Goal: Task Accomplishment & Management: Manage account settings

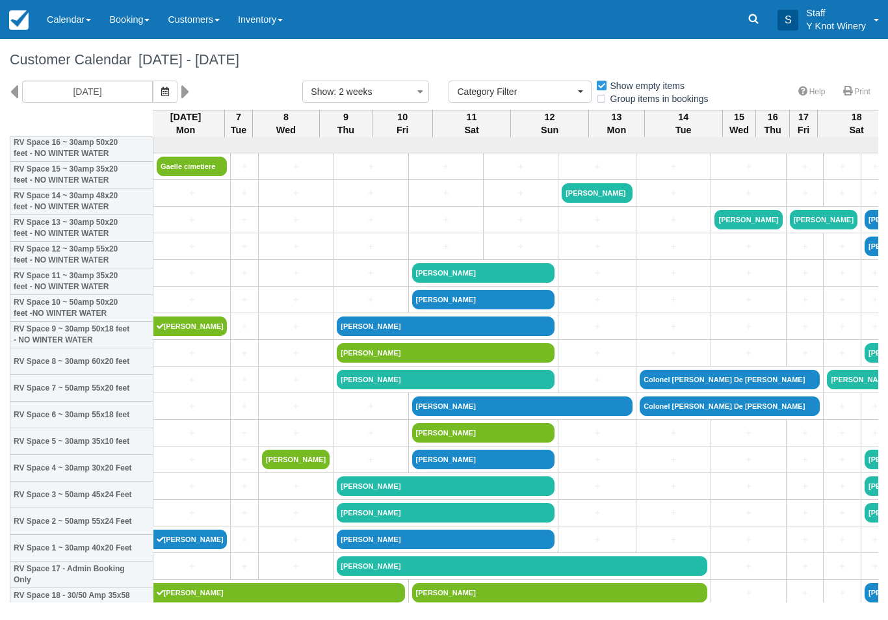
select select
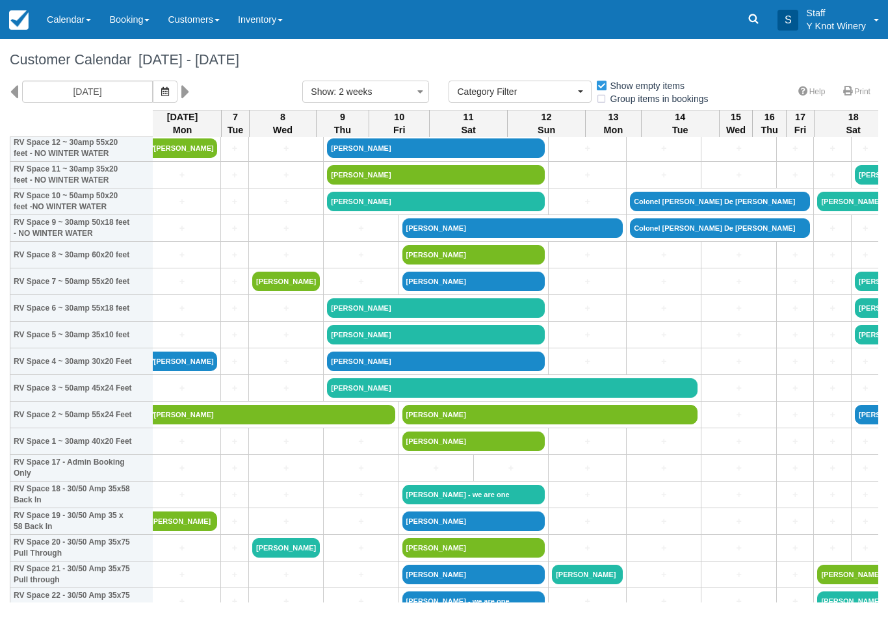
scroll to position [178, 7]
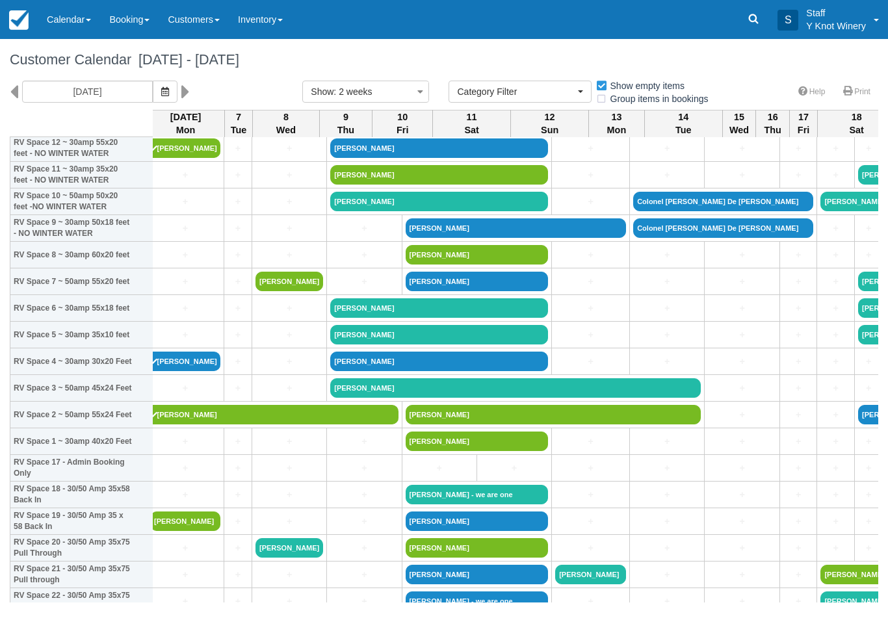
click at [423, 345] on link "[PERSON_NAME]" at bounding box center [439, 335] width 218 height 20
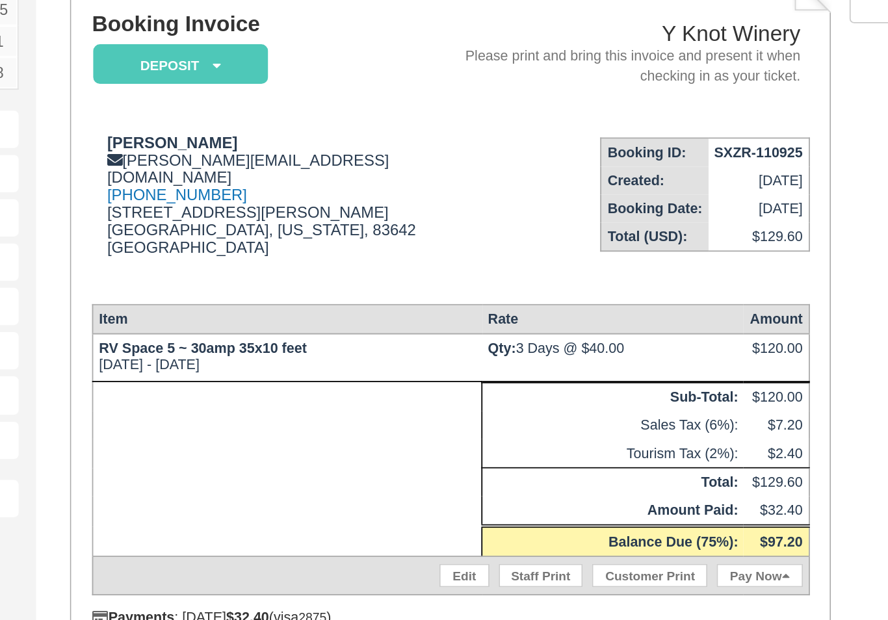
click at [388, 448] on link "Edit" at bounding box center [401, 454] width 27 height 13
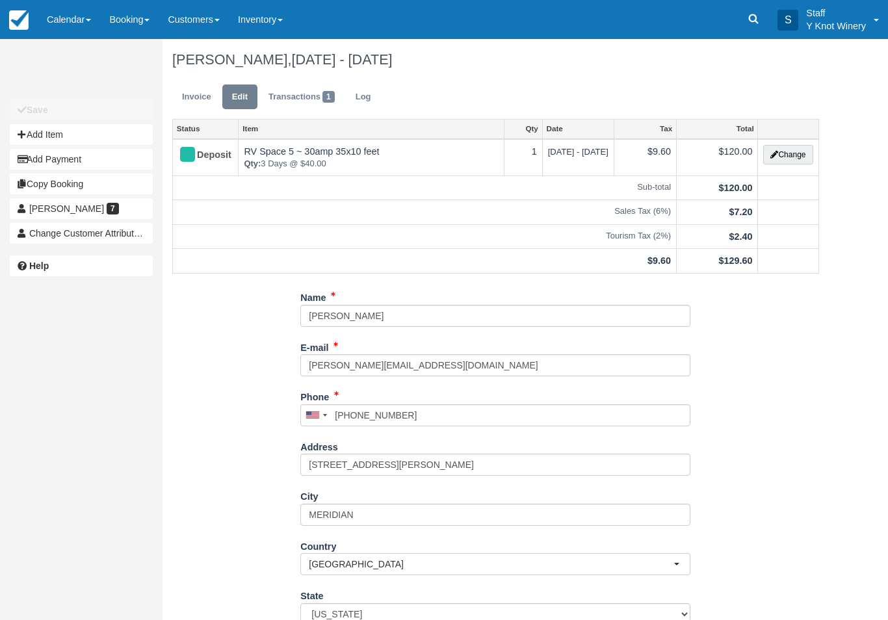
click at [787, 158] on button "Change" at bounding box center [787, 155] width 49 height 20
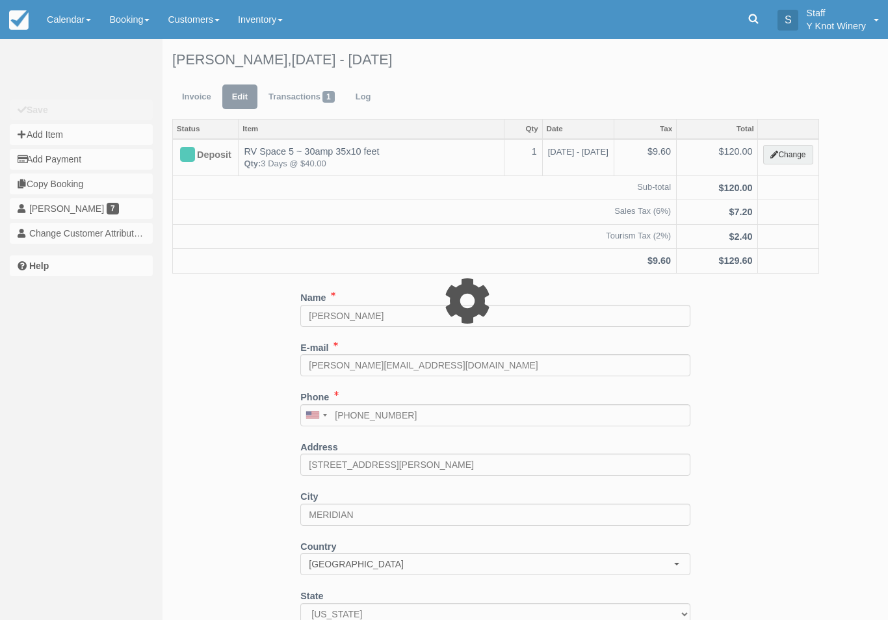
type input "120.00"
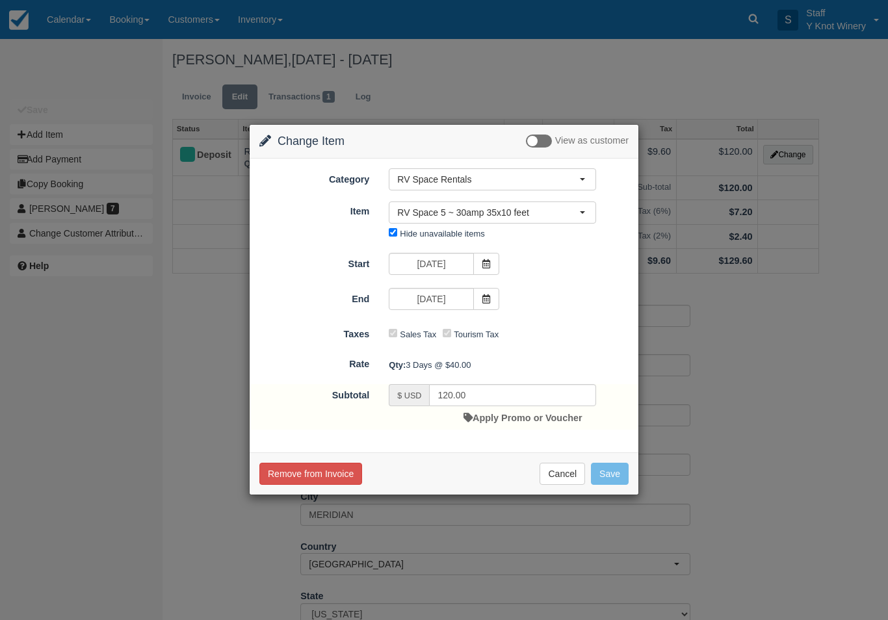
click at [483, 261] on icon at bounding box center [486, 263] width 9 height 9
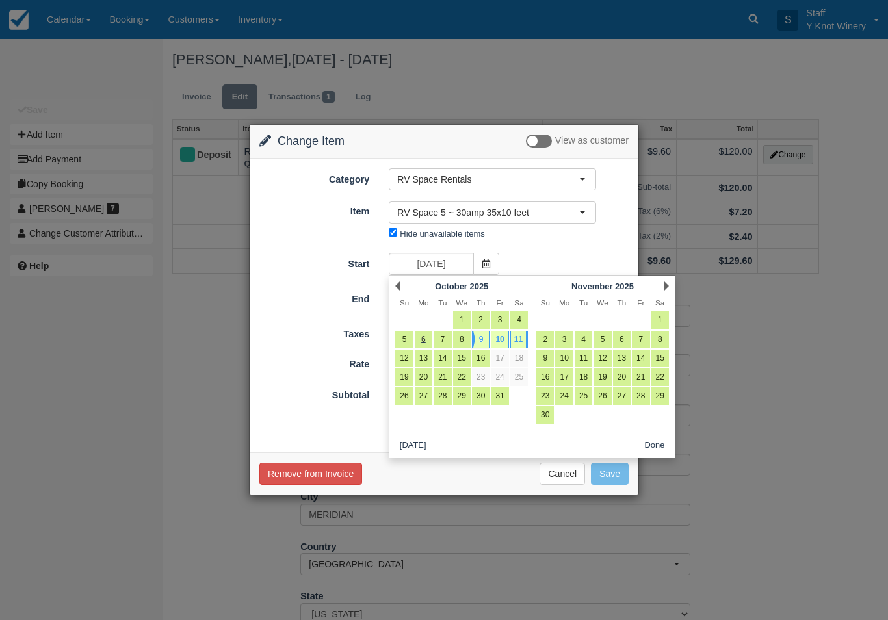
click at [480, 376] on link "23" at bounding box center [481, 378] width 18 height 18
type input "10/23/25"
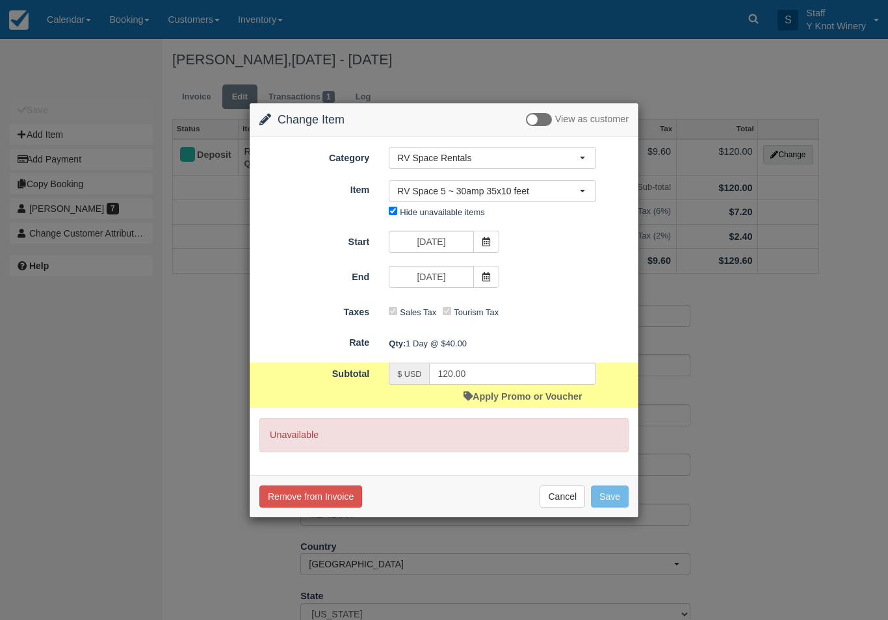
type input "40.00"
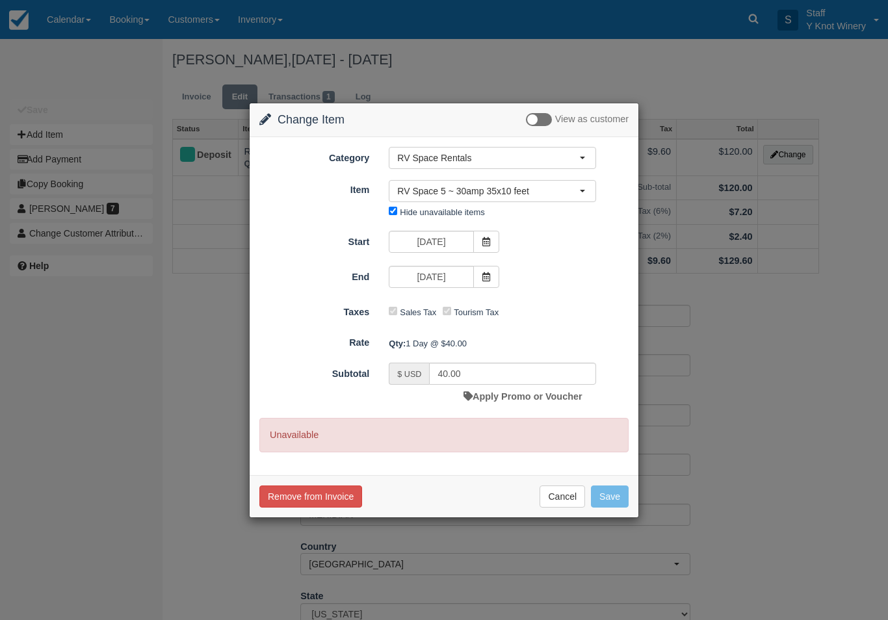
click at [590, 187] on button "RV Space 5 ~ 30amp 35x10 feet" at bounding box center [492, 191] width 207 height 22
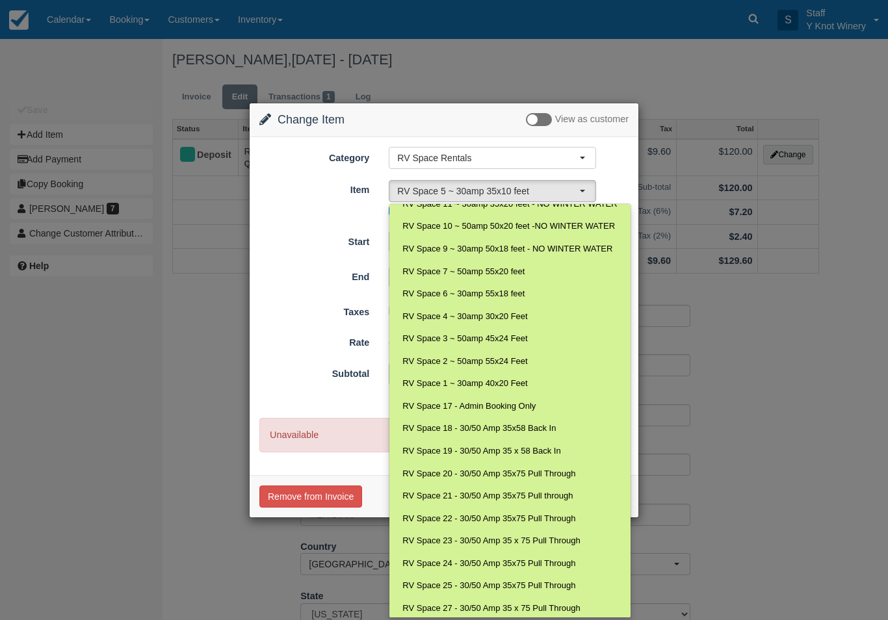
scroll to position [83, 0]
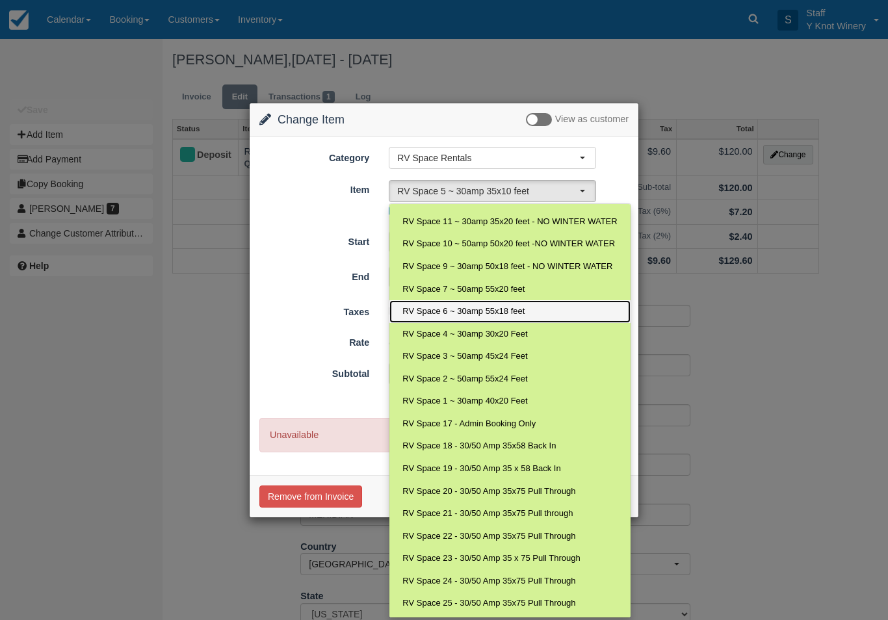
click at [483, 309] on span "RV Space 6 ~ 30amp 55x18 feet" at bounding box center [463, 312] width 122 height 12
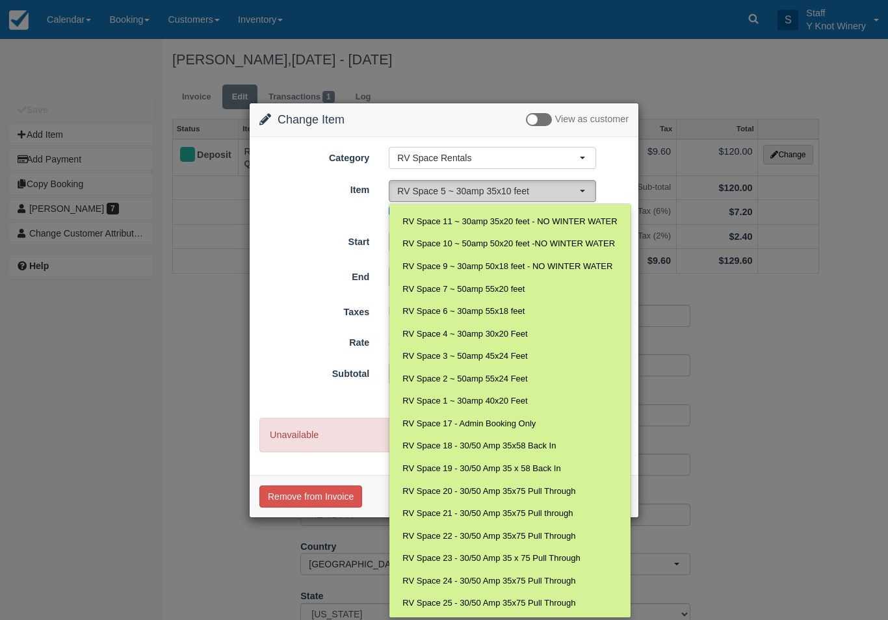
select select "18"
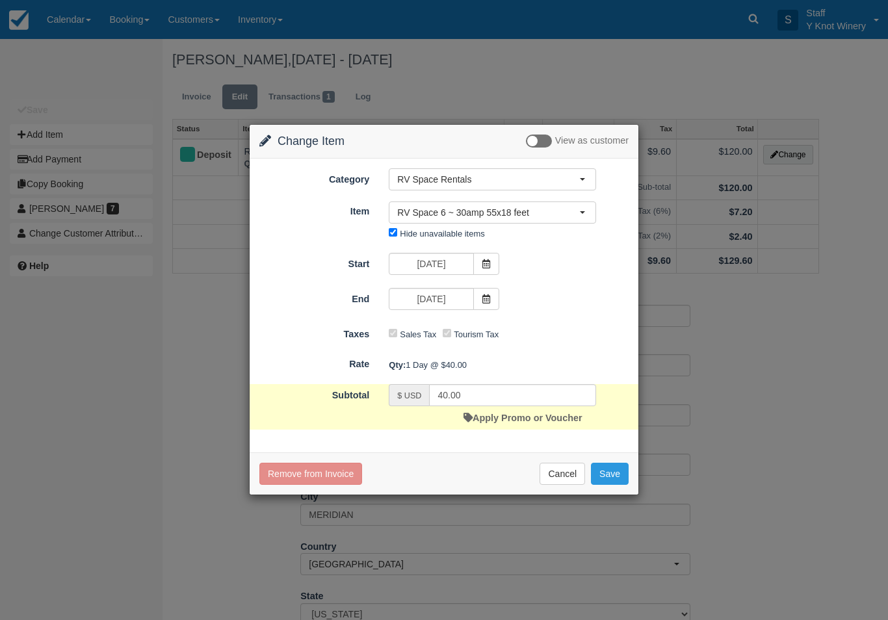
click at [483, 261] on icon at bounding box center [486, 263] width 9 height 9
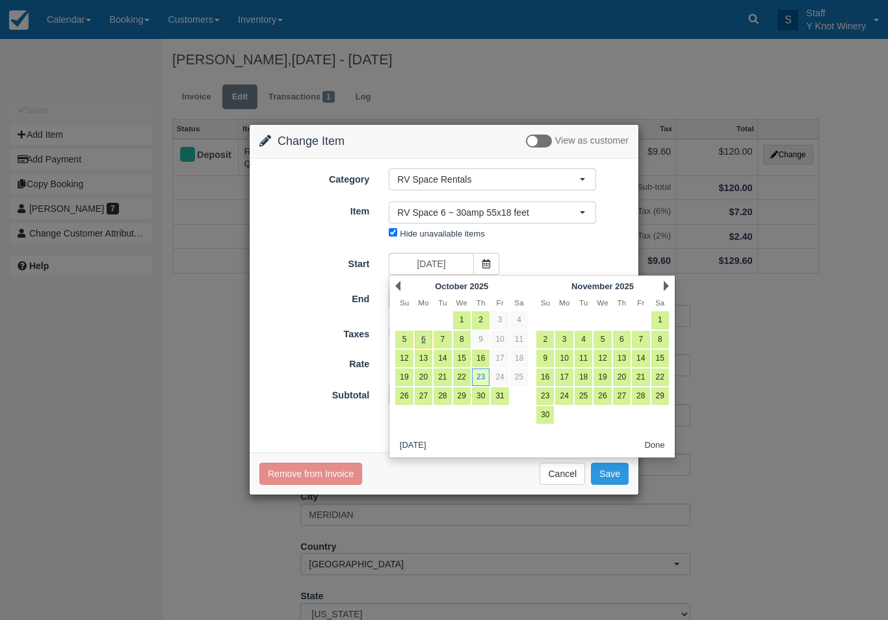
click at [410, 401] on link "26" at bounding box center [404, 397] width 18 height 18
type input "10/26/25"
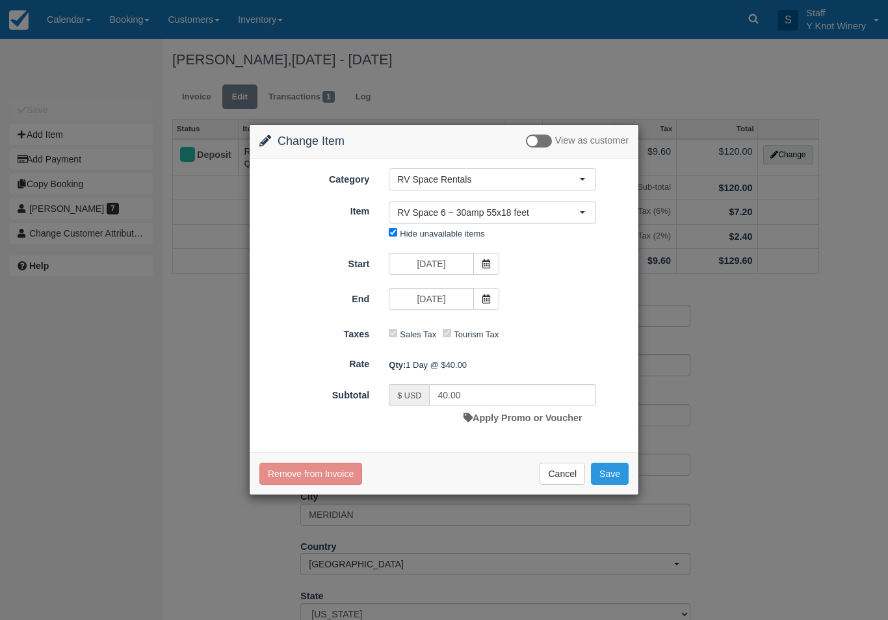
click at [486, 256] on span at bounding box center [486, 264] width 26 height 22
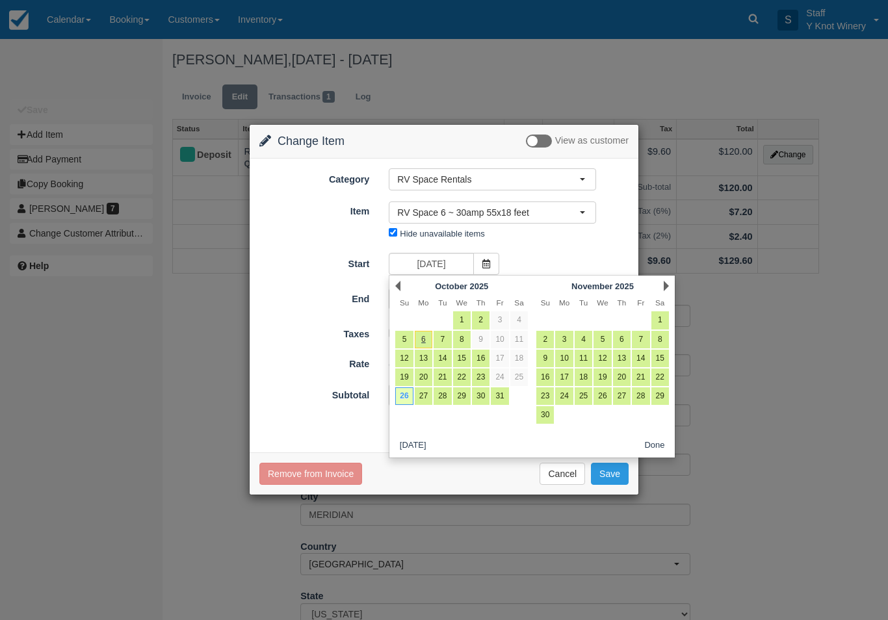
click at [583, 217] on button "RV Space 6 ~ 30amp 55x18 feet" at bounding box center [492, 213] width 207 height 22
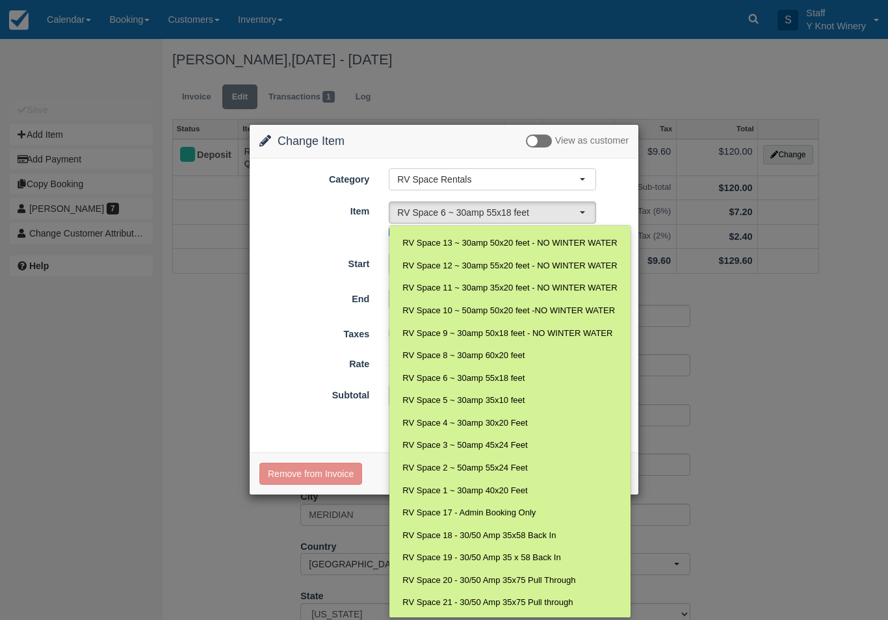
click at [586, 208] on div at bounding box center [444, 309] width 390 height 371
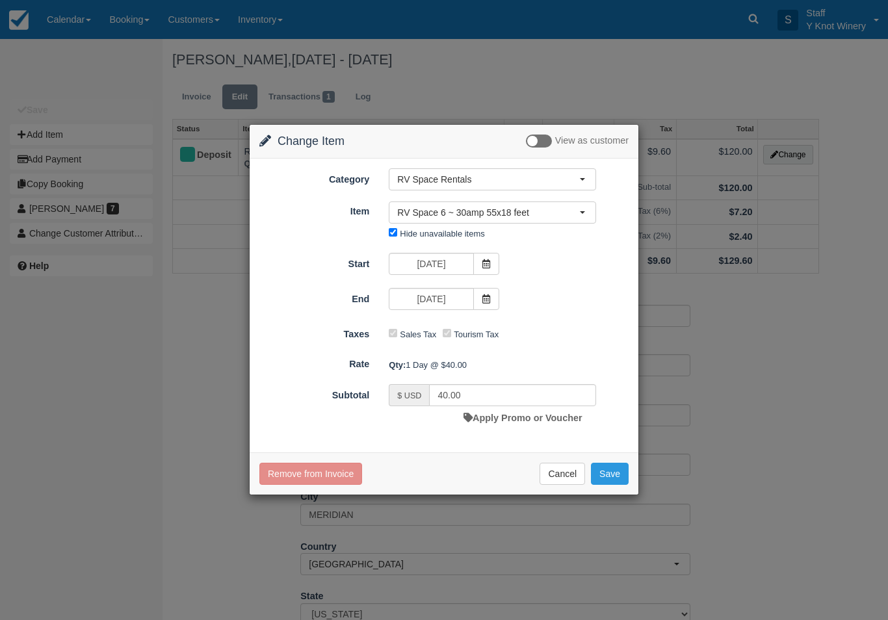
click at [495, 264] on span at bounding box center [486, 264] width 26 height 22
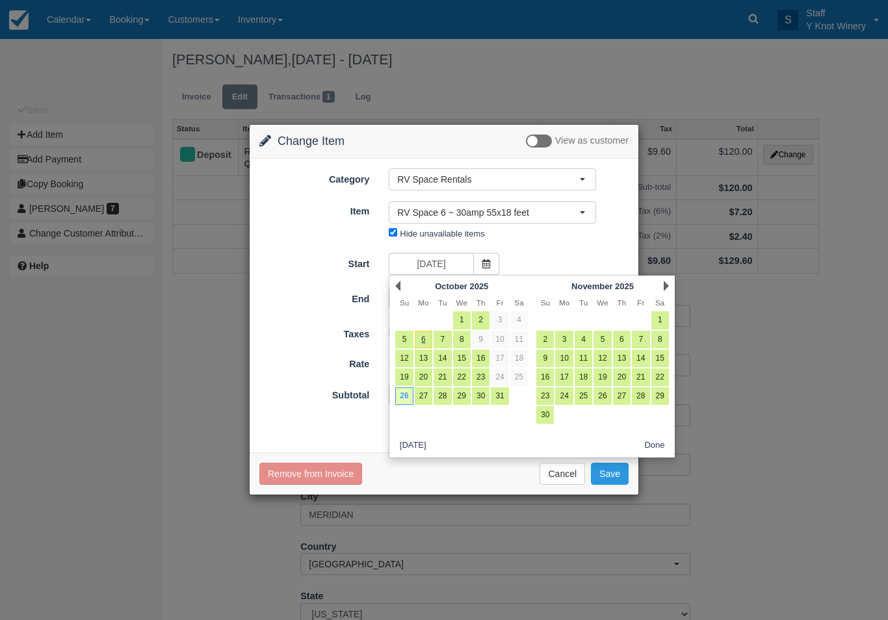
click at [483, 377] on link "23" at bounding box center [481, 378] width 18 height 18
type input "10/23/25"
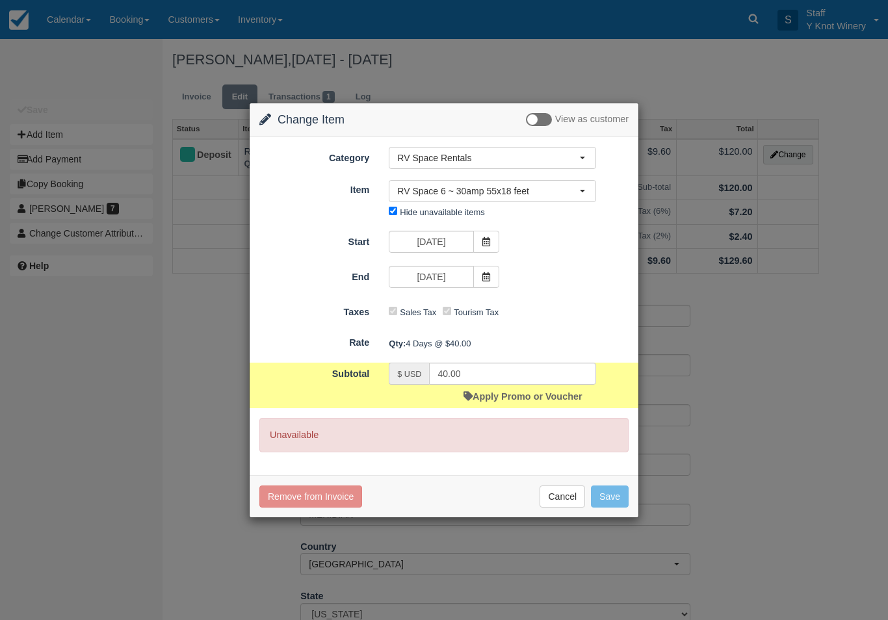
type input "160.00"
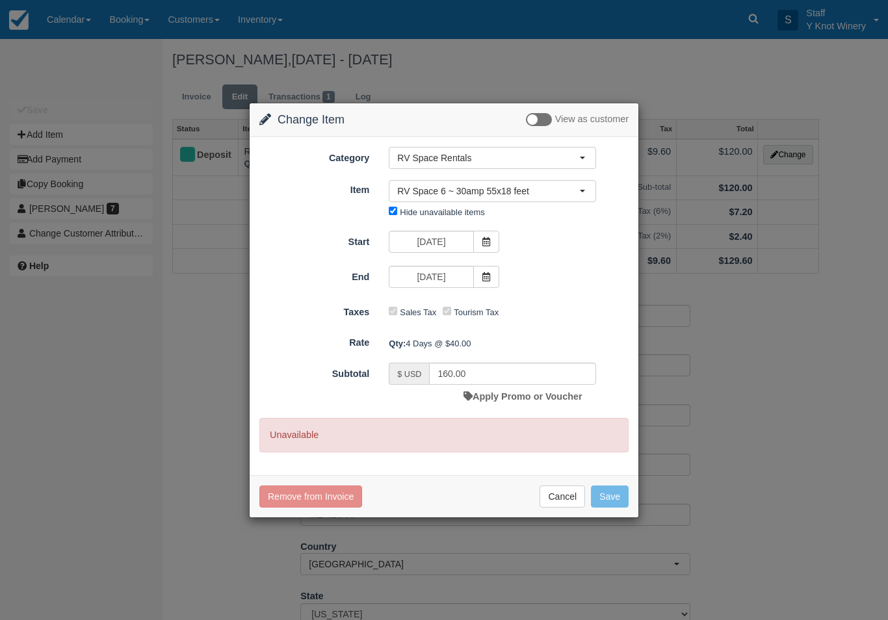
click at [585, 187] on button "RV Space 6 ~ 30amp 55x18 feet" at bounding box center [492, 191] width 207 height 22
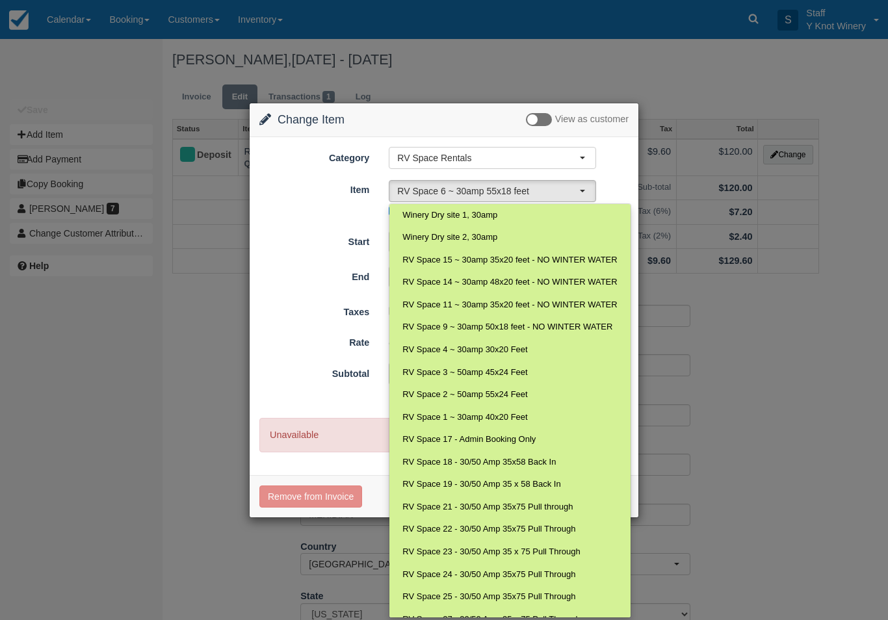
scroll to position [0, 0]
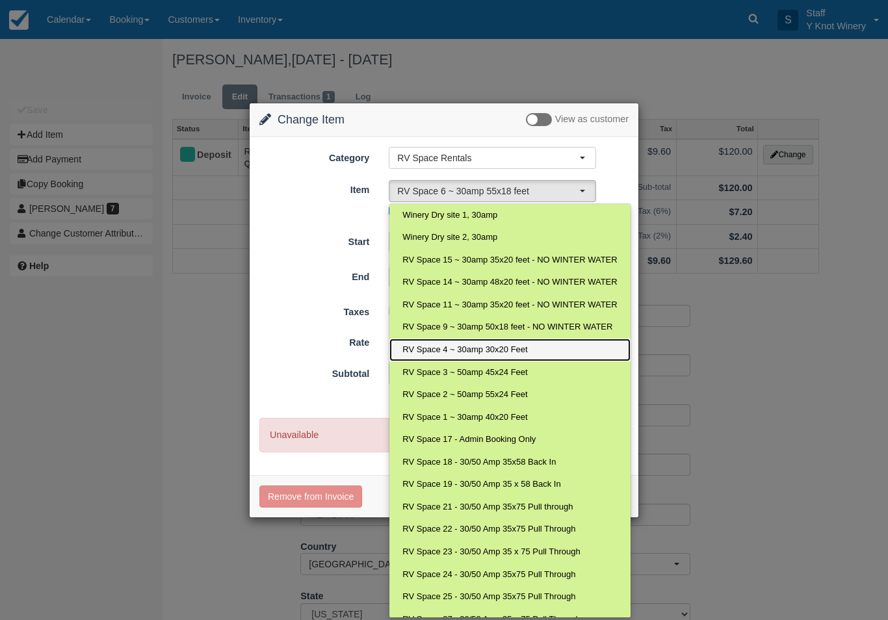
click at [494, 344] on span "RV Space 4 ~ 30amp 30x20 Feet" at bounding box center [464, 350] width 125 height 12
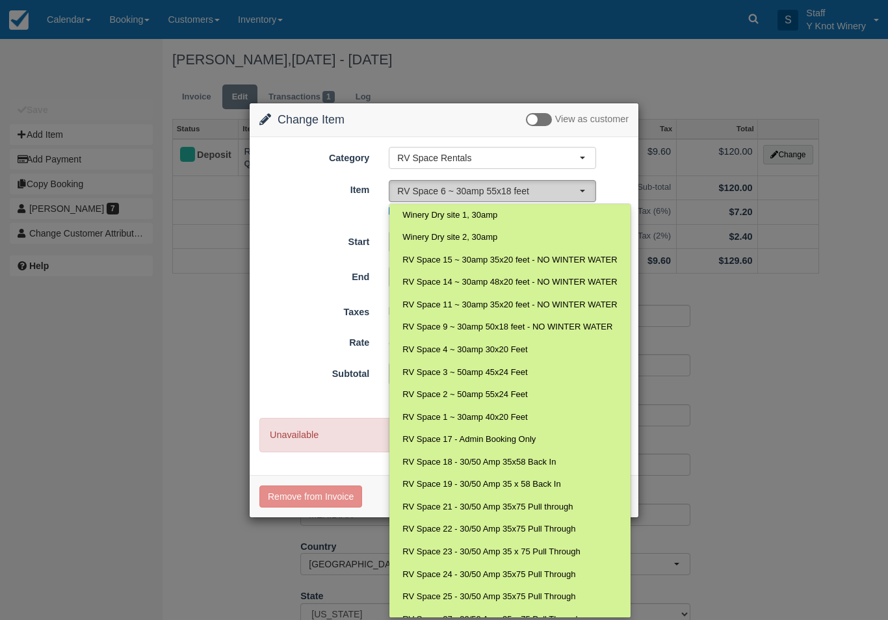
select select "14"
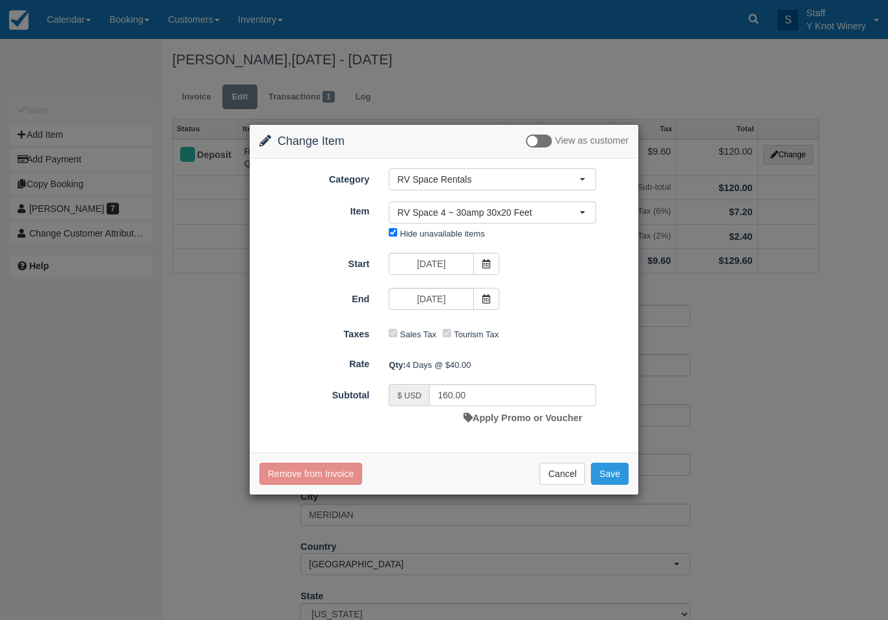
click at [494, 258] on span at bounding box center [486, 264] width 26 height 22
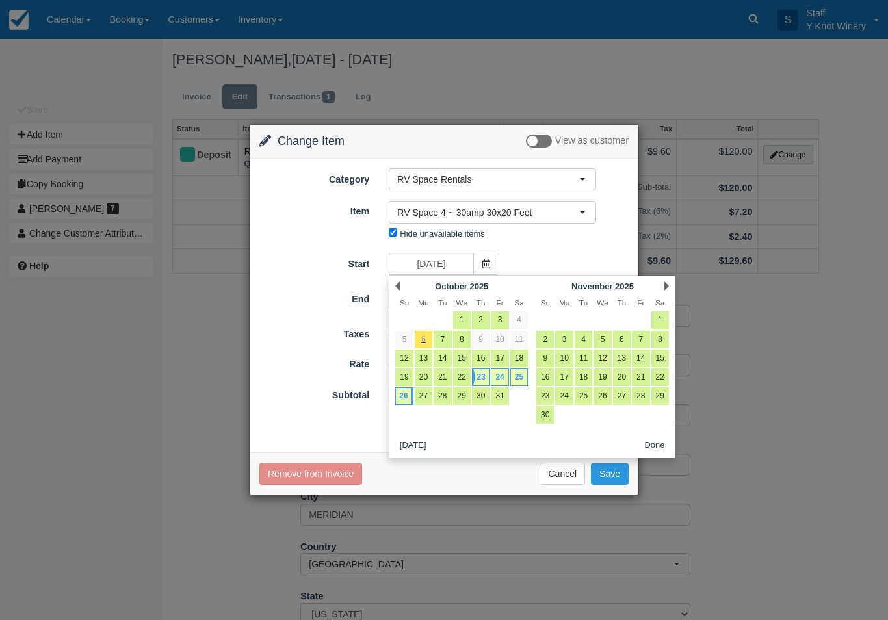
click at [549, 241] on div "Nothing selected RV Space 4 ~ 30amp 30x20 Feet Winery Dry site 1, 30amp Winery …" at bounding box center [492, 223] width 227 height 43
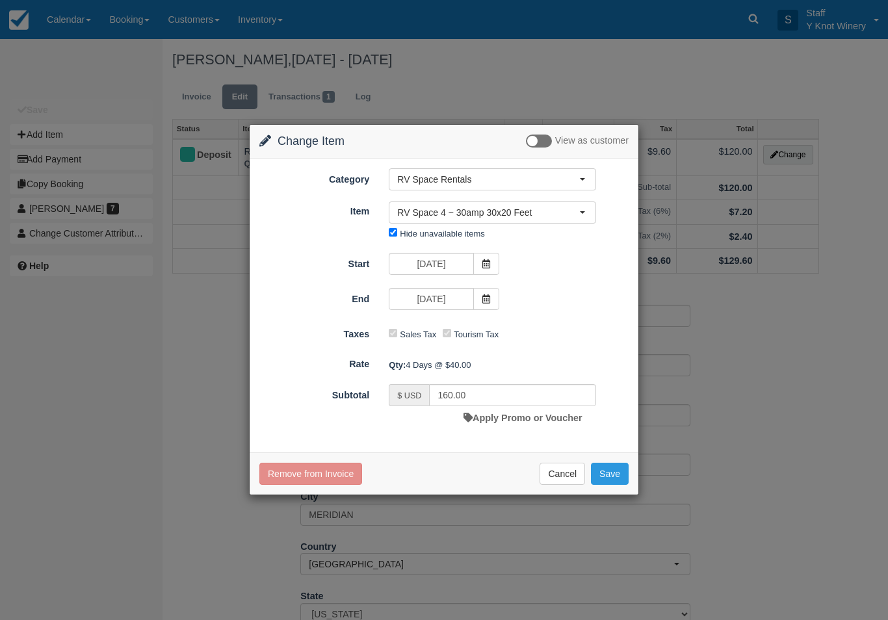
click at [484, 300] on icon at bounding box center [486, 299] width 9 height 9
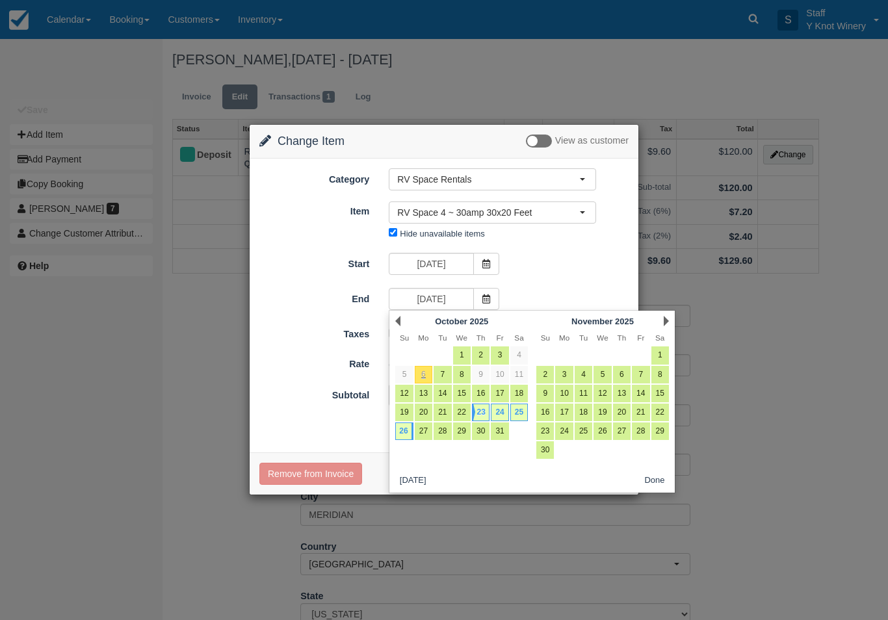
click at [526, 412] on link "25" at bounding box center [519, 413] width 18 height 18
type input "10/25/25"
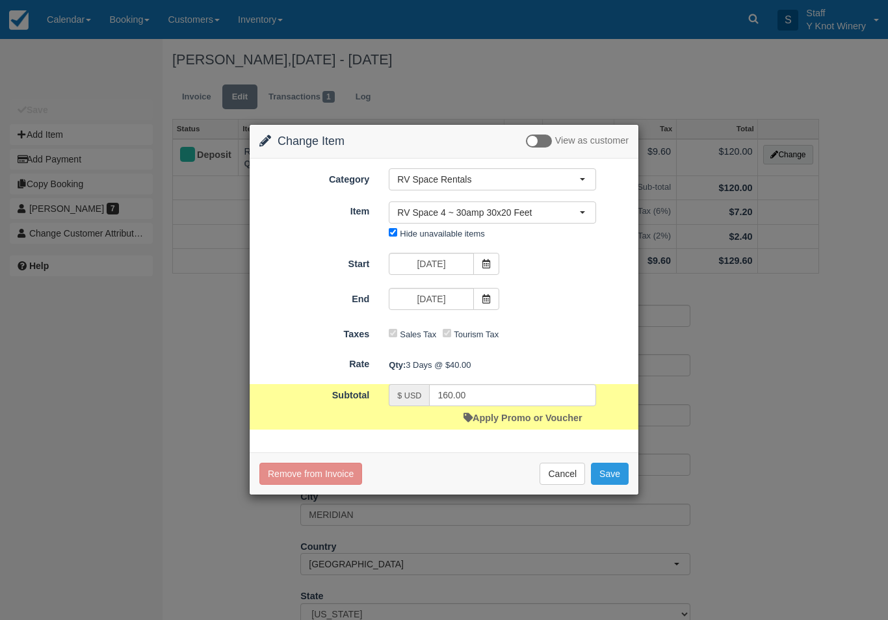
type input "120.00"
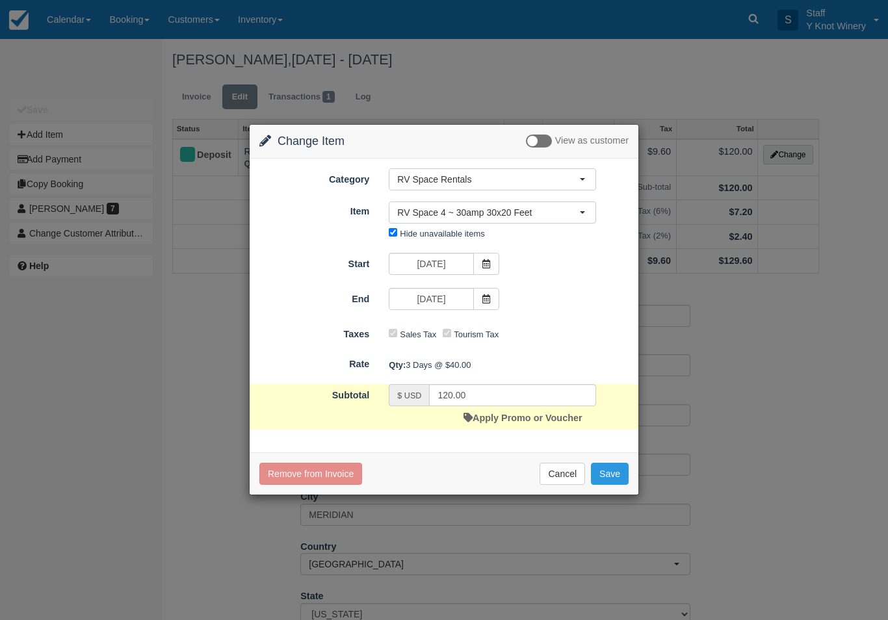
click at [505, 287] on div "Start 10/23/25 End 10/25/25" at bounding box center [443, 283] width 369 height 60
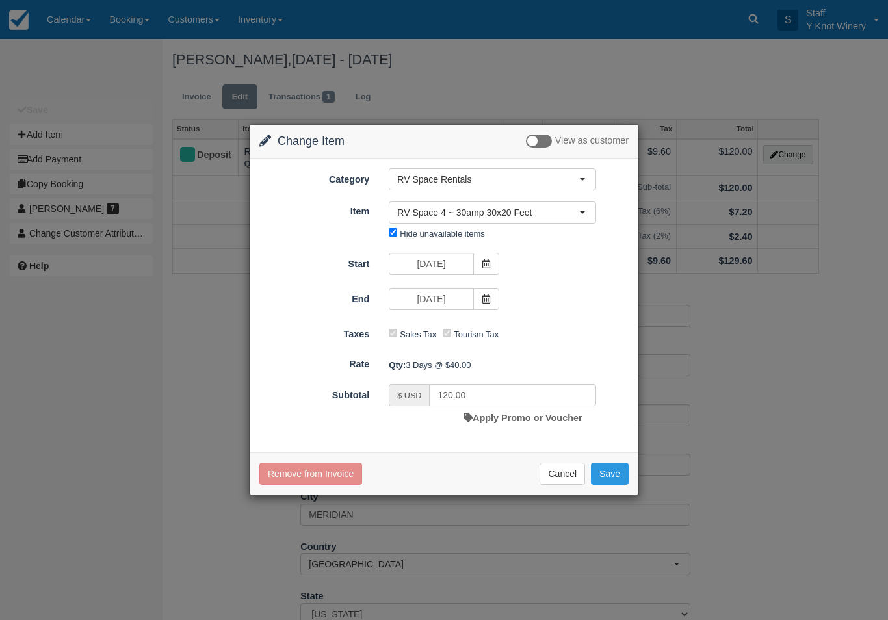
click at [490, 293] on span at bounding box center [486, 299] width 26 height 22
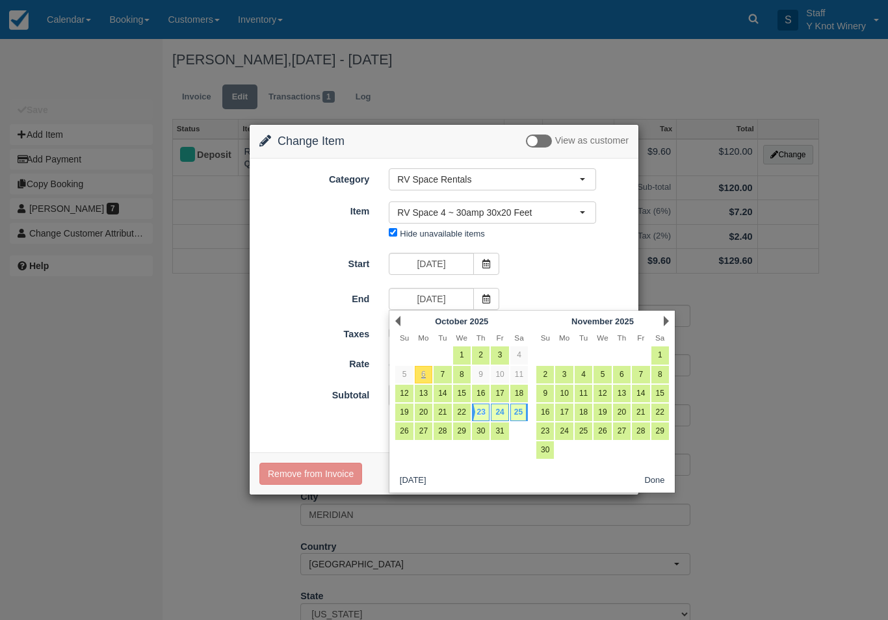
click at [543, 278] on div "Start 10/23/25" at bounding box center [444, 265] width 389 height 25
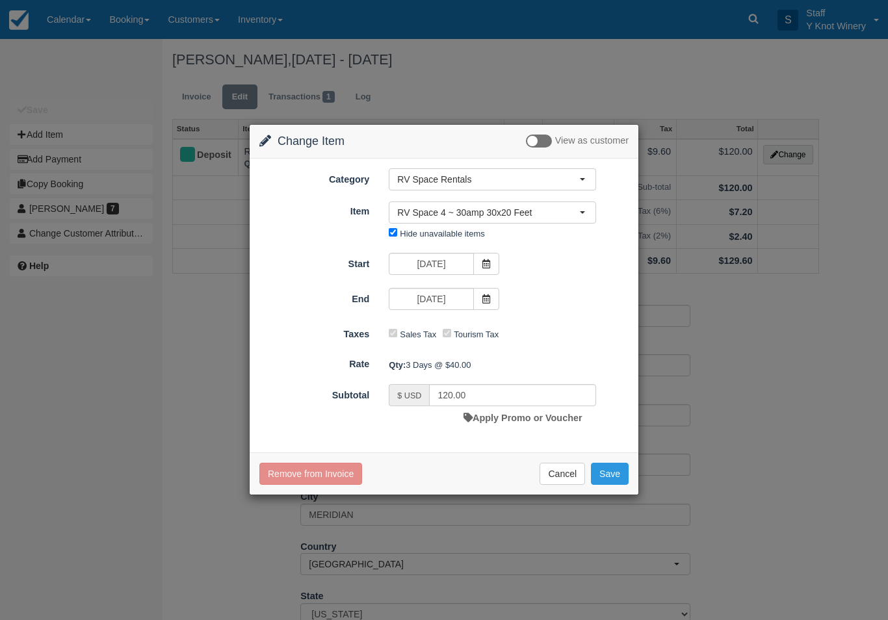
click at [613, 473] on button "Save" at bounding box center [610, 474] width 38 height 22
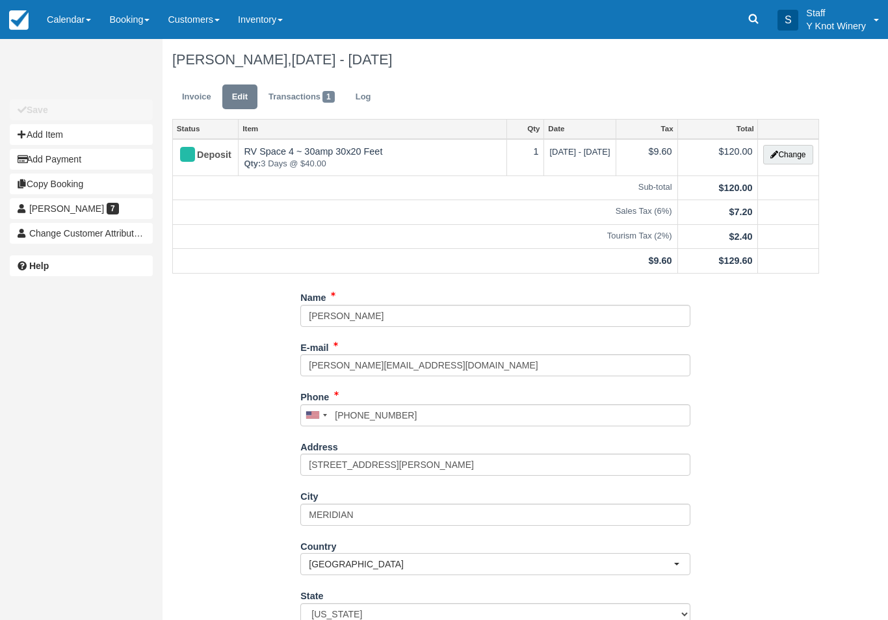
click at [99, 385] on div "Unsaved Changes Save Add Item Add Payment Copy Booking Evan Demere 7 Change Cus…" at bounding box center [81, 310] width 163 height 620
click at [70, 29] on link "Calendar" at bounding box center [69, 19] width 62 height 39
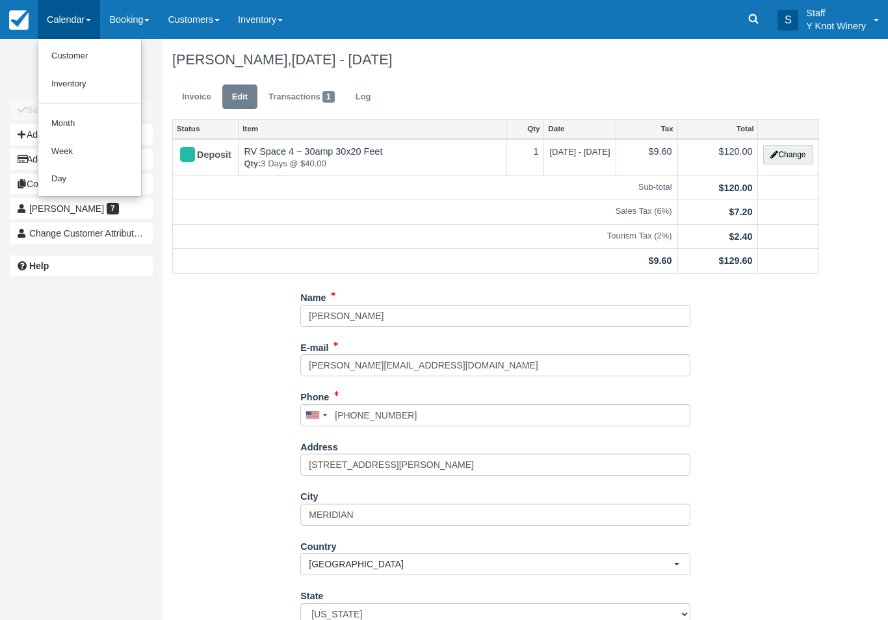
click at [80, 21] on div at bounding box center [444, 310] width 888 height 620
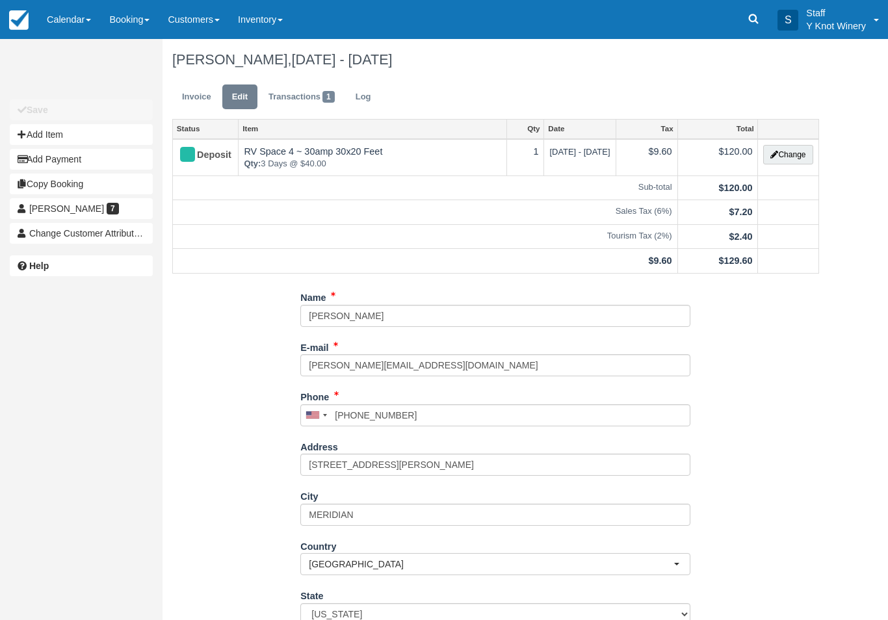
click at [96, 17] on link "Calendar" at bounding box center [69, 19] width 62 height 39
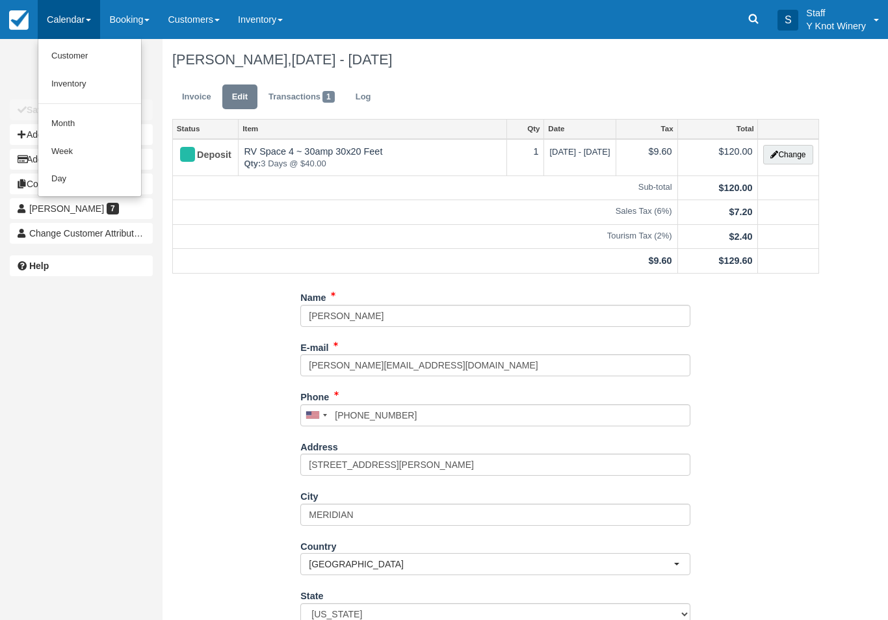
click at [74, 56] on link "Customer" at bounding box center [89, 56] width 103 height 28
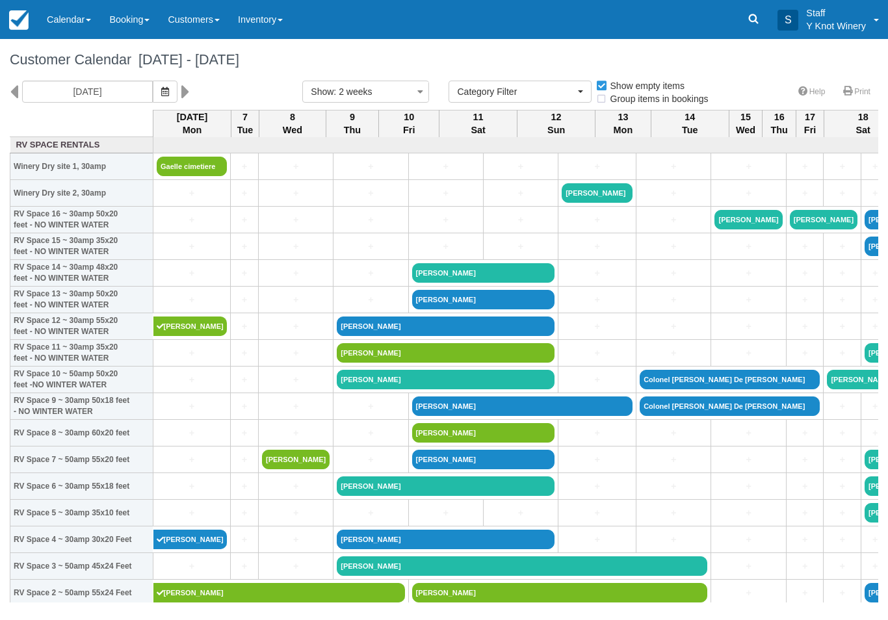
select select
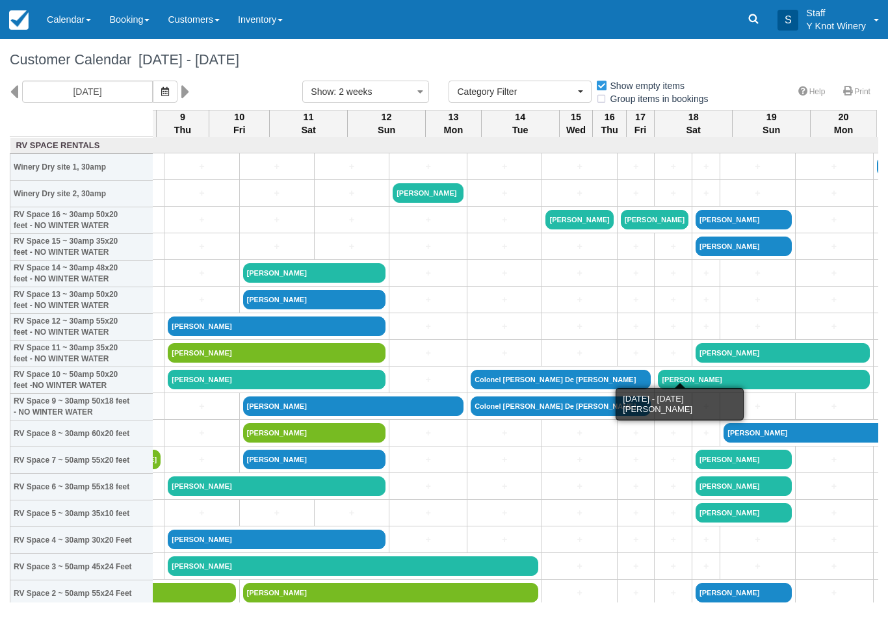
scroll to position [0, 168]
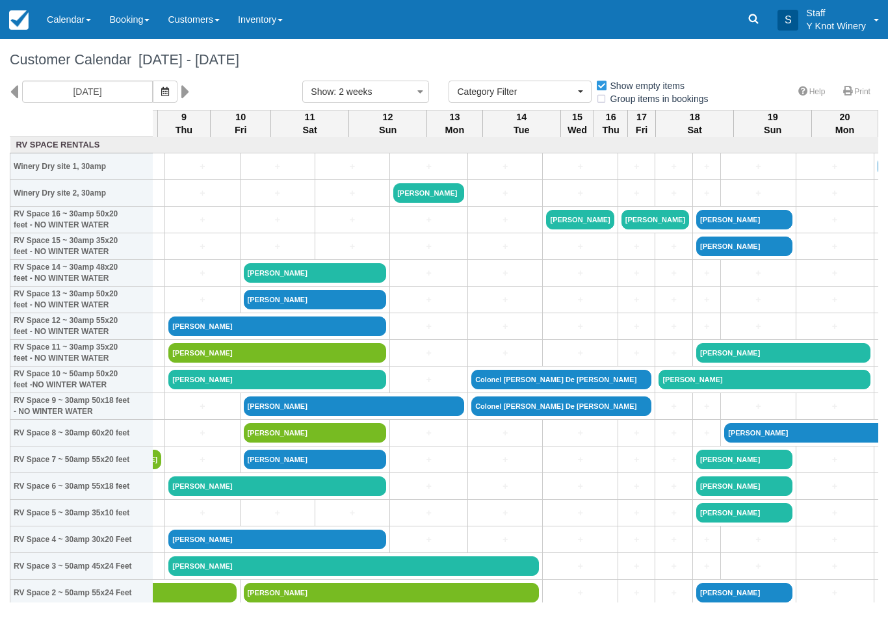
click at [153, 87] on button "button" at bounding box center [165, 92] width 25 height 22
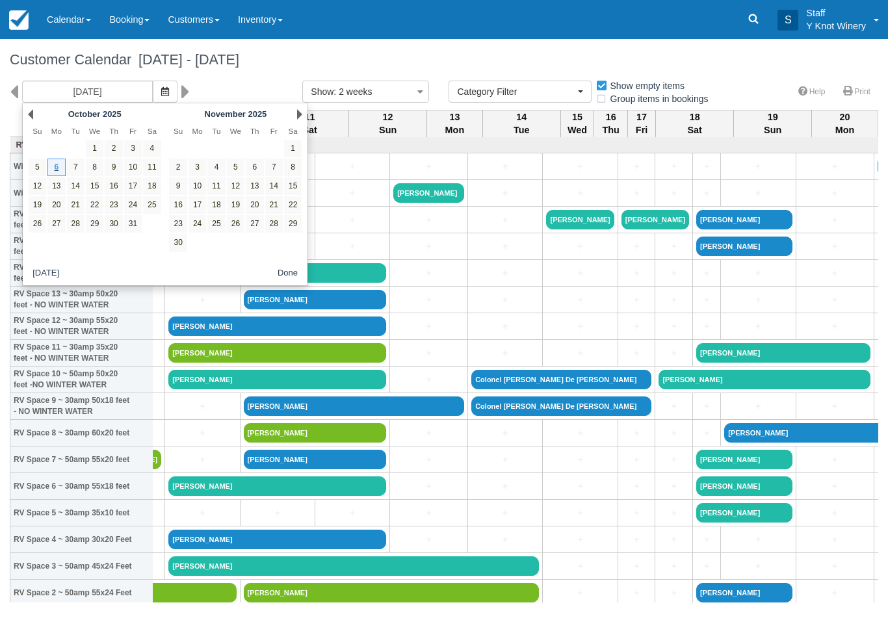
click at [114, 206] on link "23" at bounding box center [114, 205] width 18 height 18
type input "10/23/25"
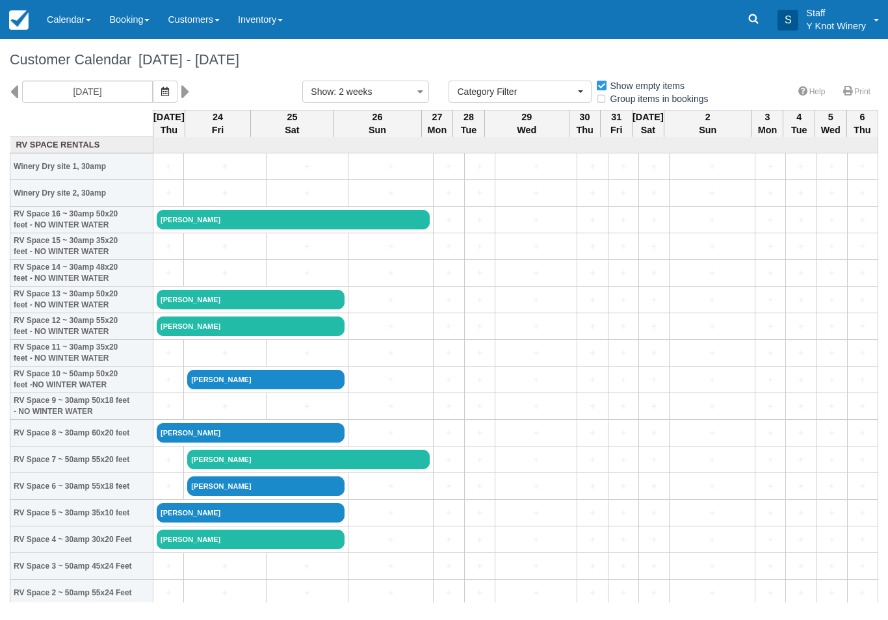
click at [49, 18] on link "Calendar" at bounding box center [69, 19] width 62 height 39
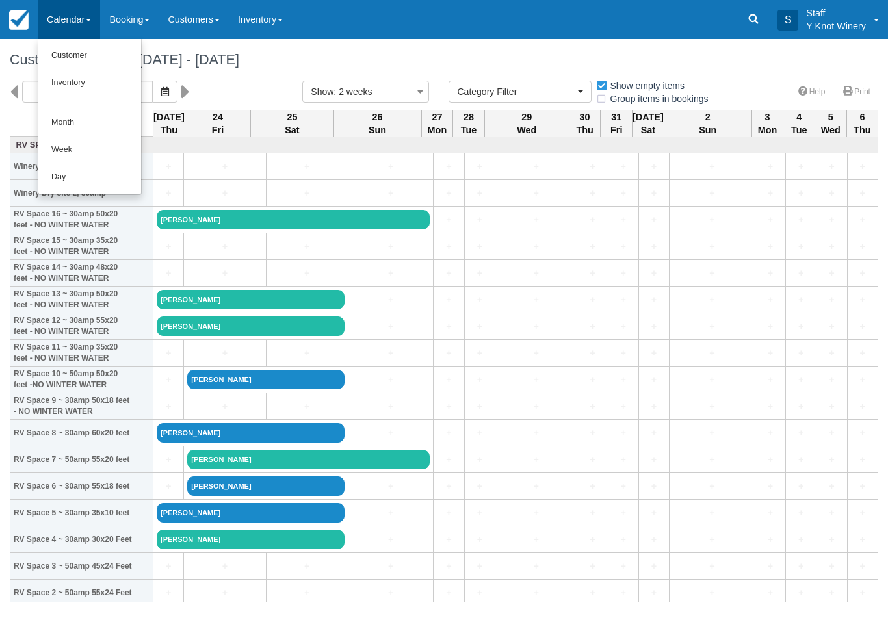
click at [66, 55] on link "Customer" at bounding box center [89, 55] width 103 height 27
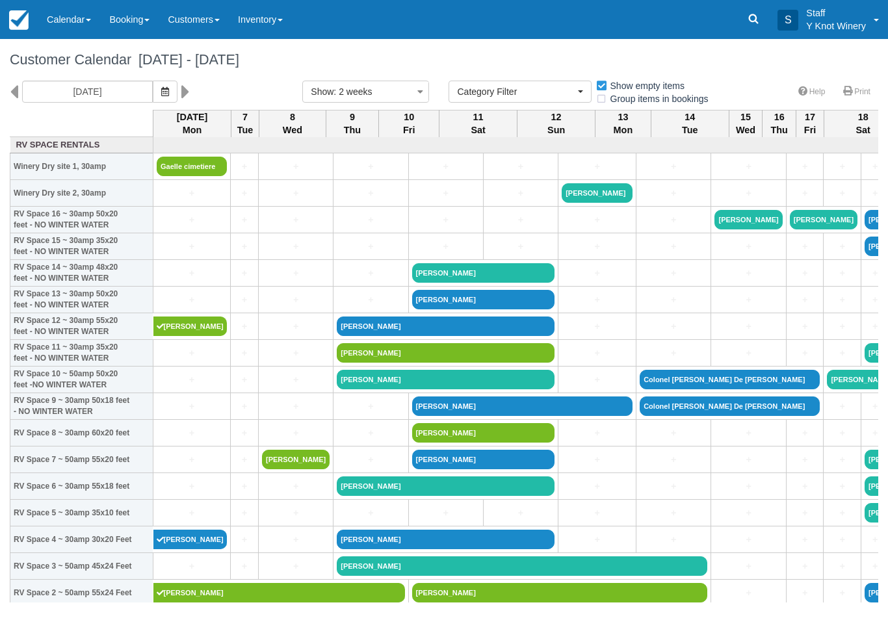
select select
